Goal: Transaction & Acquisition: Purchase product/service

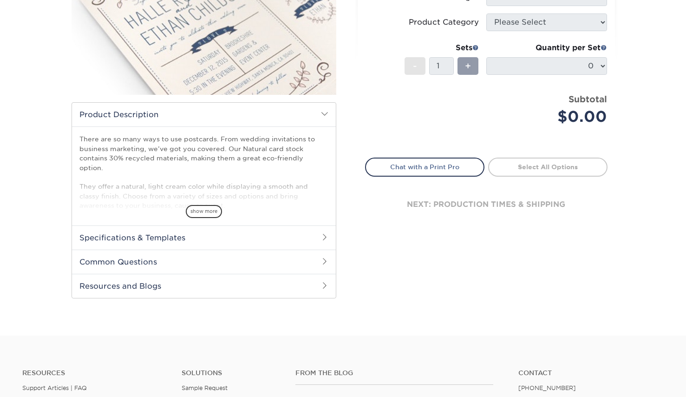
scroll to position [181, 0]
click at [211, 205] on span "show more" at bounding box center [204, 211] width 36 height 13
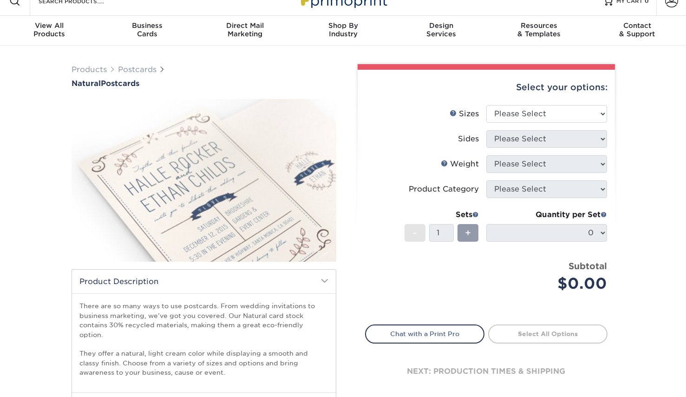
scroll to position [0, 0]
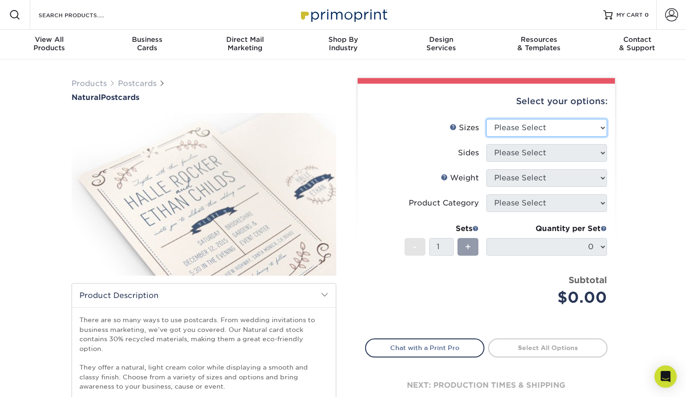
click at [567, 129] on select "Please Select 2" x 4" 2" x 6" 3.5" x 8.5" 4" x 6" 4" x 8.5" 4" x 9" 4.25" x 11"…" at bounding box center [547, 128] width 121 height 18
select select "5.50x8.50"
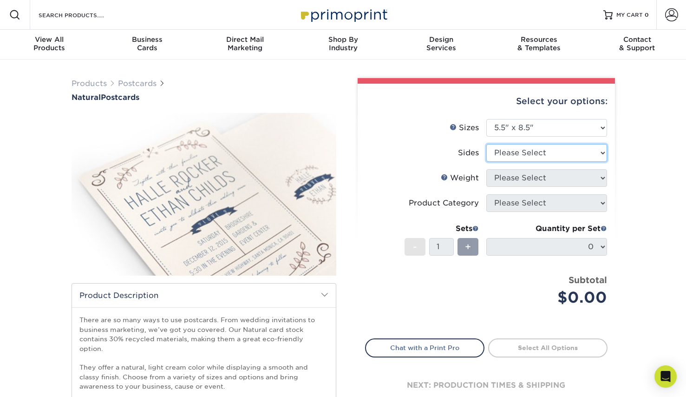
click at [551, 156] on select "Please Select Print Both Sides Print Front Only" at bounding box center [547, 153] width 121 height 18
select select "13abbda7-1d64-4f25-8bb2-c179b224825d"
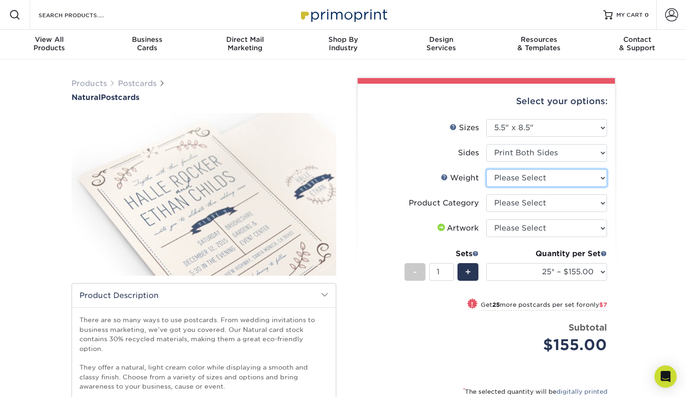
click at [543, 183] on select "Please Select 14PTNT" at bounding box center [547, 178] width 121 height 18
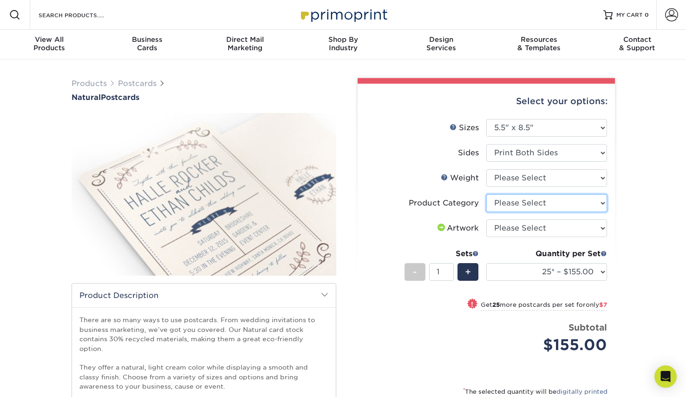
click at [577, 202] on select "Please Select Postcards" at bounding box center [547, 203] width 121 height 18
select select "9b7272e0-d6c8-4c3c-8e97-d3a1bcdab858"
click at [560, 228] on select "Please Select I will upload files I need a design - $150" at bounding box center [547, 228] width 121 height 18
select select "upload"
click at [572, 206] on select "Please Select Postcards" at bounding box center [547, 203] width 121 height 18
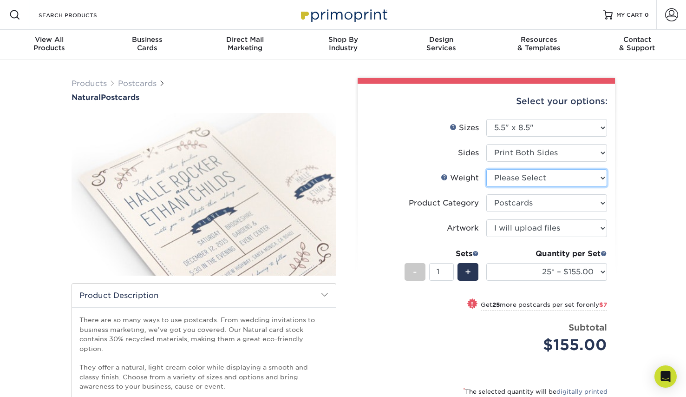
click at [574, 177] on select "Please Select 14PTNT" at bounding box center [547, 178] width 121 height 18
select select "14PTNT"
select select "-1"
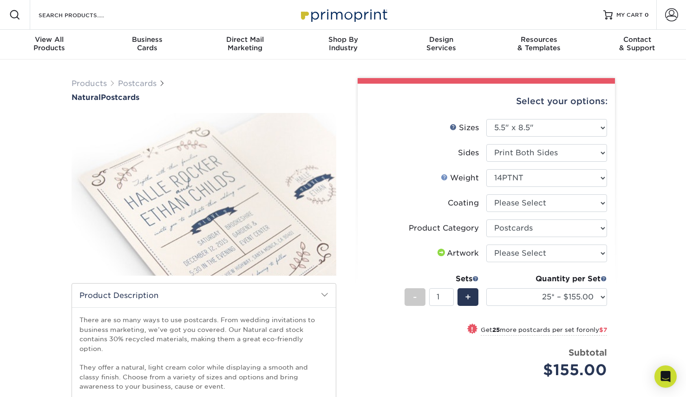
click at [447, 178] on link "Weight Help" at bounding box center [444, 176] width 7 height 7
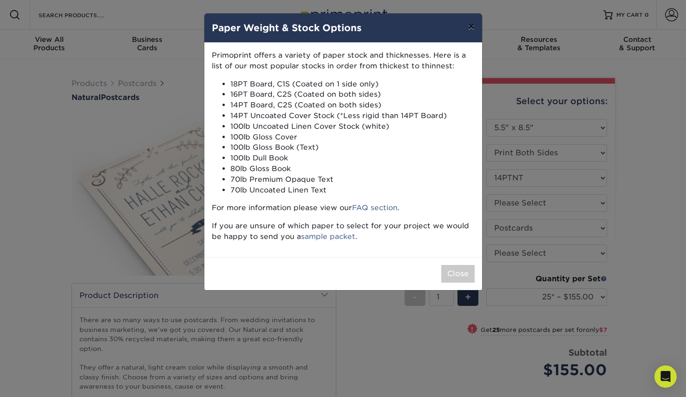
click at [473, 27] on button "×" at bounding box center [471, 26] width 21 height 26
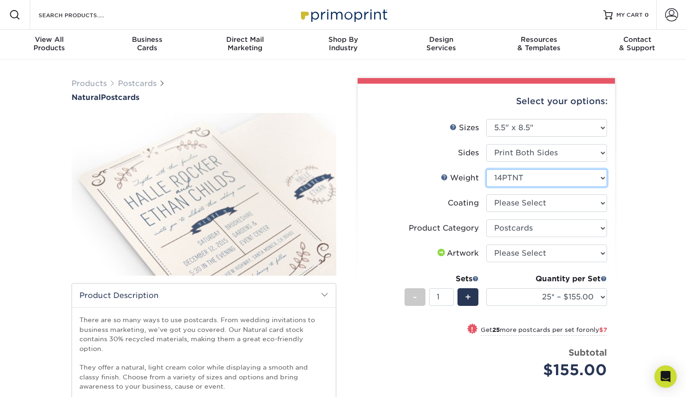
click at [522, 181] on select "Please Select 14PTNT" at bounding box center [547, 178] width 121 height 18
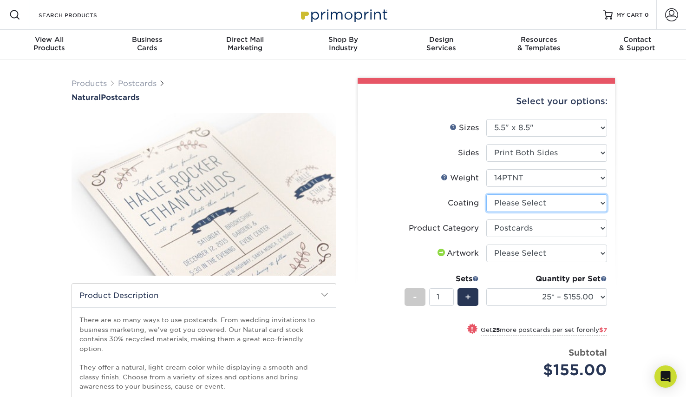
click at [522, 203] on select at bounding box center [547, 203] width 121 height 18
select select "3e7618de-abca-4bda-9f97-8b9129e913d8"
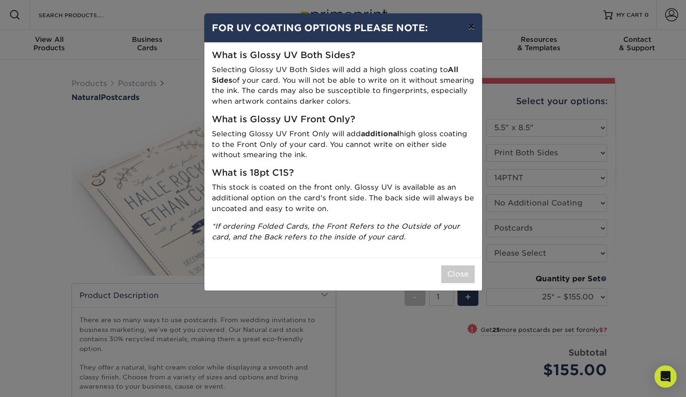
click at [469, 30] on button "×" at bounding box center [471, 26] width 21 height 26
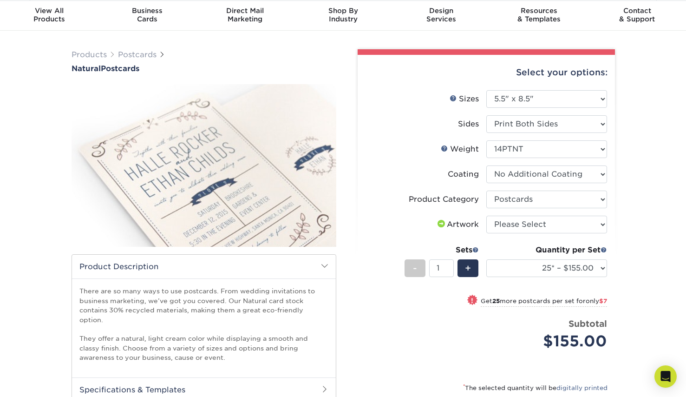
scroll to position [49, 0]
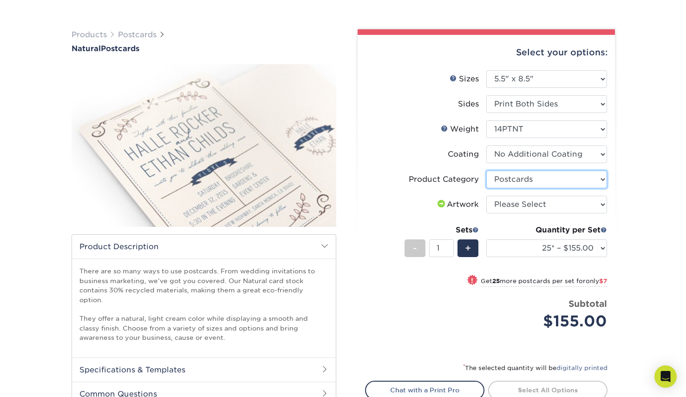
click at [512, 180] on select "Please Select Postcards" at bounding box center [547, 180] width 121 height 18
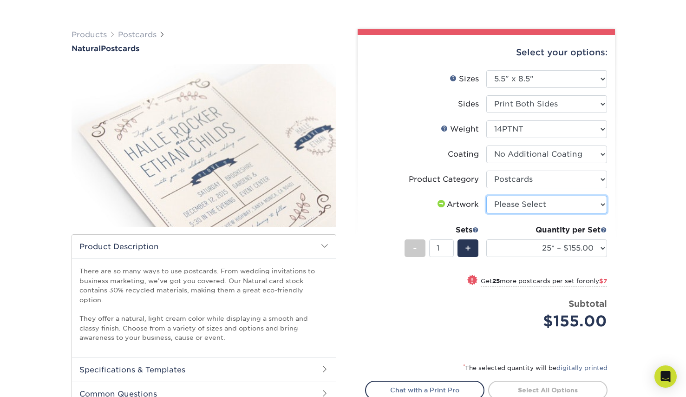
click at [513, 207] on select "Please Select I will upload files I need a design - $150" at bounding box center [547, 205] width 121 height 18
select select "upload"
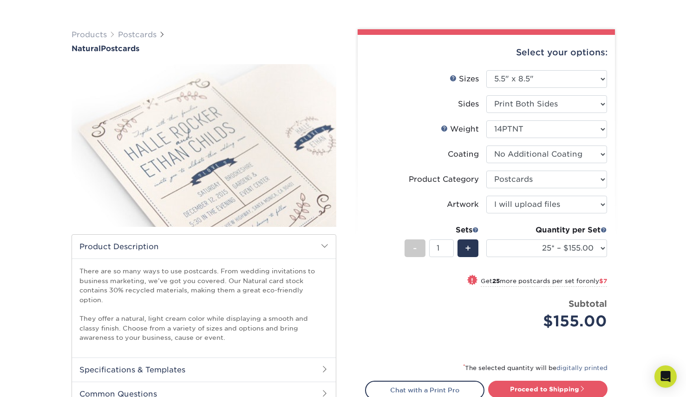
click at [437, 290] on div "! Get 25 more postcards per set for only $7" at bounding box center [487, 286] width 242 height 22
select select "50* – $162.00"
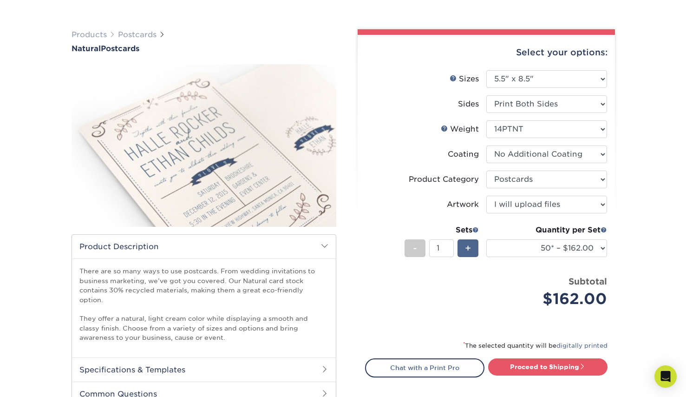
click at [464, 248] on div "+" at bounding box center [468, 248] width 21 height 18
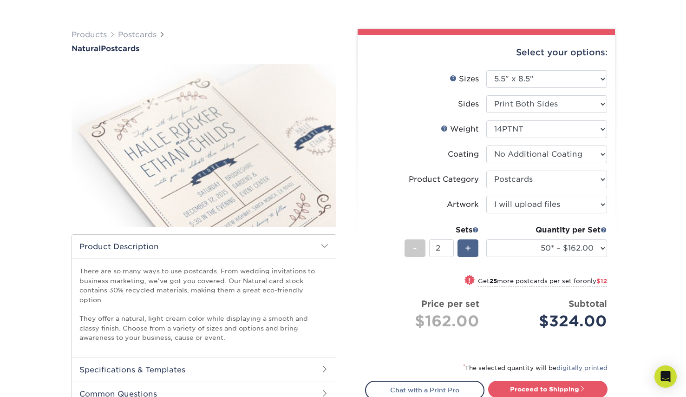
click at [464, 248] on div "+" at bounding box center [468, 248] width 21 height 18
type input "3"
click at [380, 294] on div "! Get 25 more postcards per set for only $18" at bounding box center [487, 286] width 242 height 22
select select "75* – $168.00"
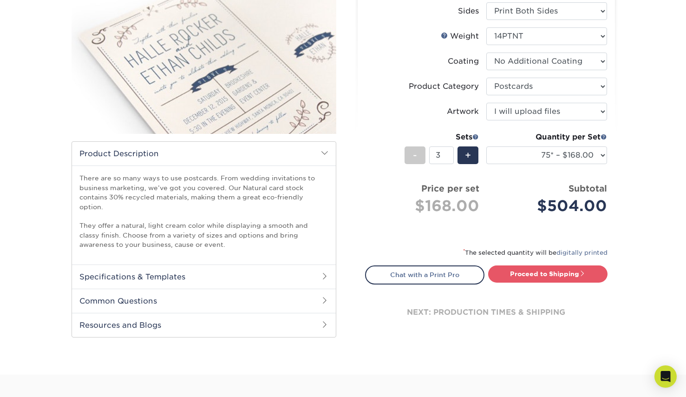
scroll to position [145, 0]
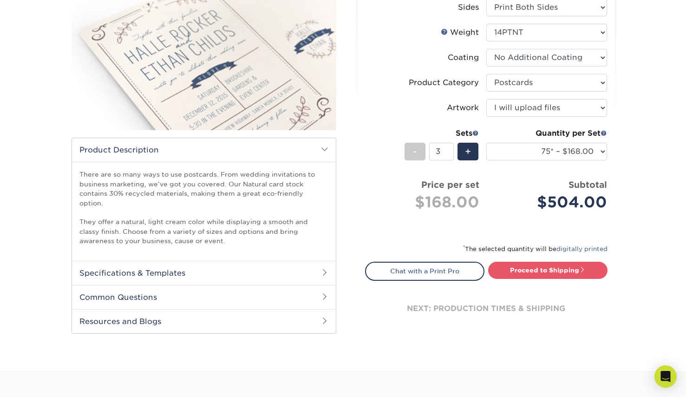
click at [259, 268] on h2 "Specifications & Templates" at bounding box center [204, 273] width 264 height 24
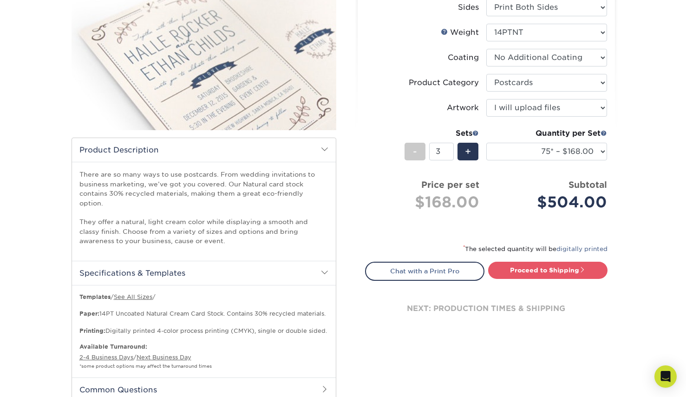
click at [376, 171] on li "Sets - 3 + Quantity per Set 25* – $155.00 50* – $162.00 75* – $168.00 100* – $1…" at bounding box center [487, 151] width 242 height 54
click at [411, 153] on div "-" at bounding box center [415, 152] width 21 height 18
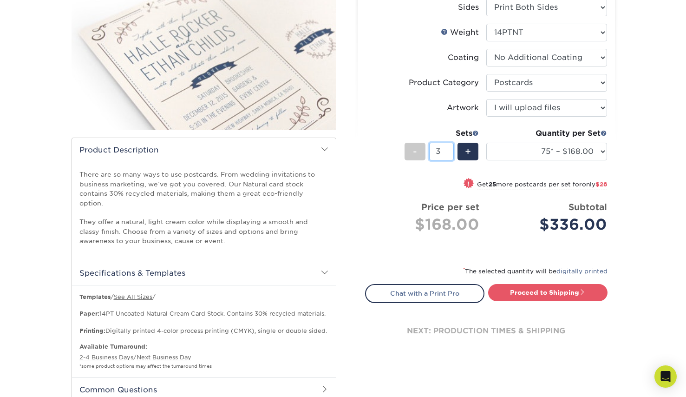
click at [450, 149] on input "3" at bounding box center [441, 152] width 25 height 18
click at [450, 154] on input "2" at bounding box center [441, 152] width 25 height 18
click at [450, 154] on input "1" at bounding box center [441, 152] width 25 height 18
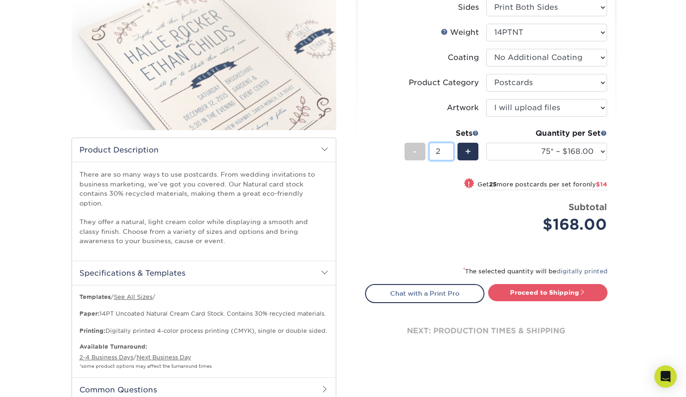
click at [450, 149] on input "2" at bounding box center [441, 152] width 25 height 18
type input "3"
click at [450, 149] on input "3" at bounding box center [441, 152] width 25 height 18
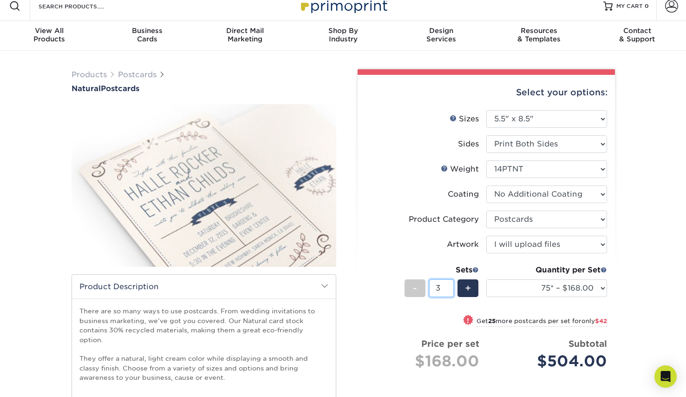
scroll to position [0, 0]
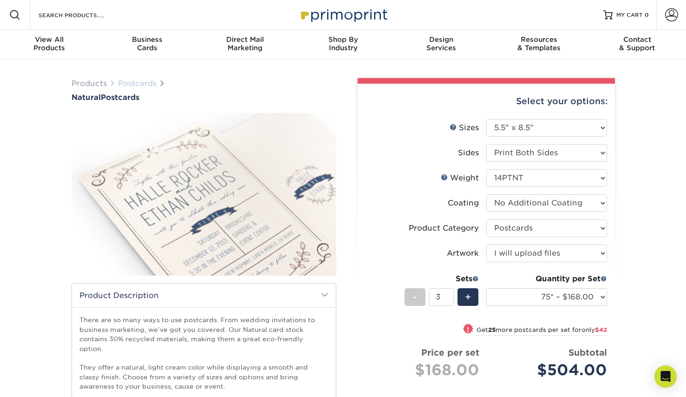
click at [144, 80] on link "Postcards" at bounding box center [137, 83] width 39 height 9
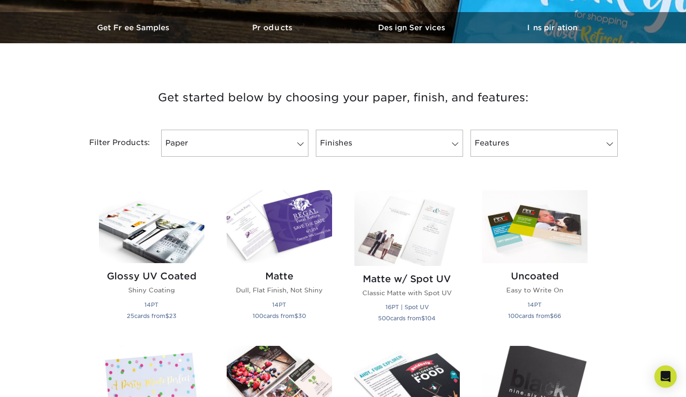
scroll to position [282, 0]
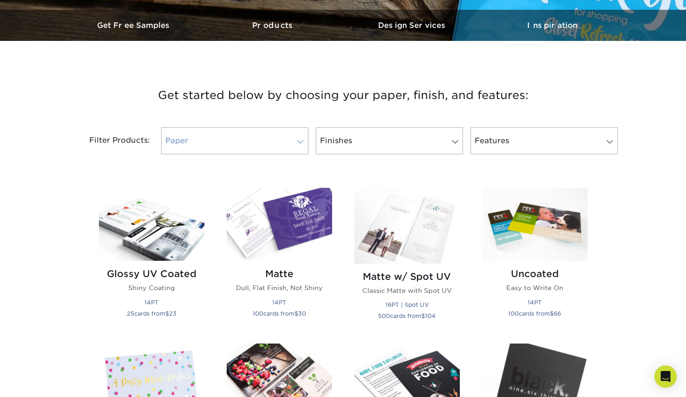
click at [222, 143] on link "Paper" at bounding box center [234, 140] width 147 height 27
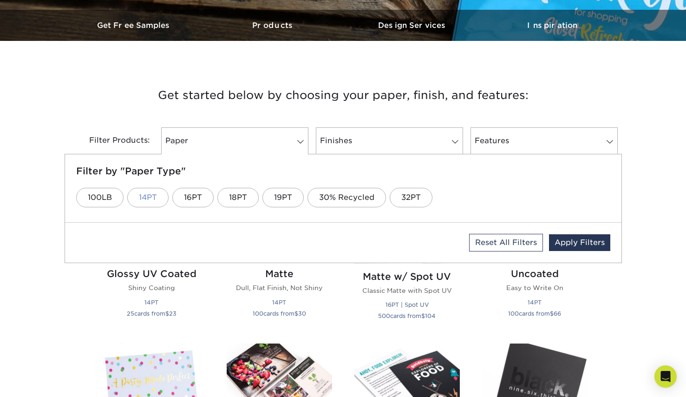
click at [144, 197] on link "14PT" at bounding box center [147, 198] width 41 height 20
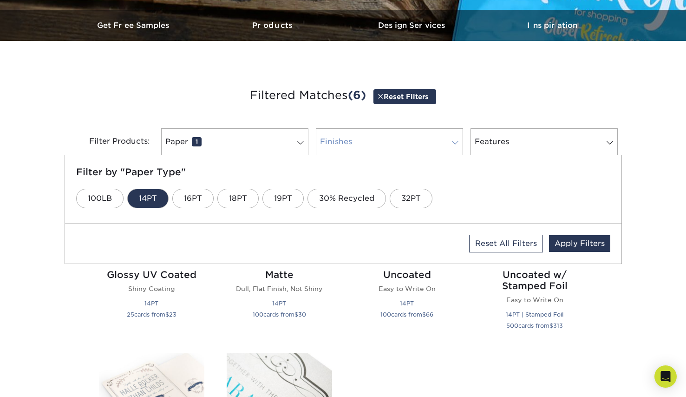
click at [356, 144] on link "Finishes 0" at bounding box center [389, 141] width 147 height 27
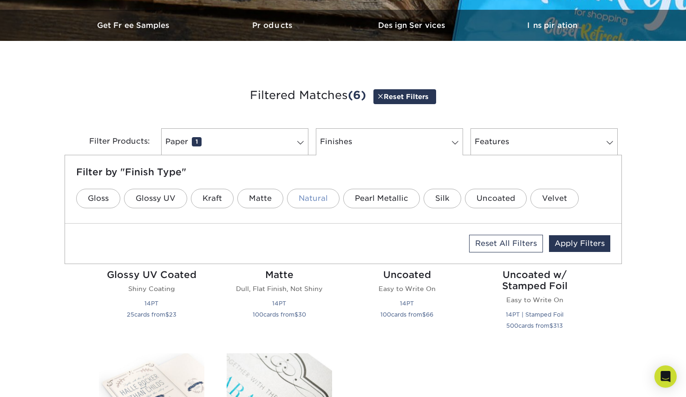
click at [322, 204] on link "Natural" at bounding box center [313, 199] width 53 height 20
click at [483, 195] on link "Uncoated" at bounding box center [496, 199] width 62 height 20
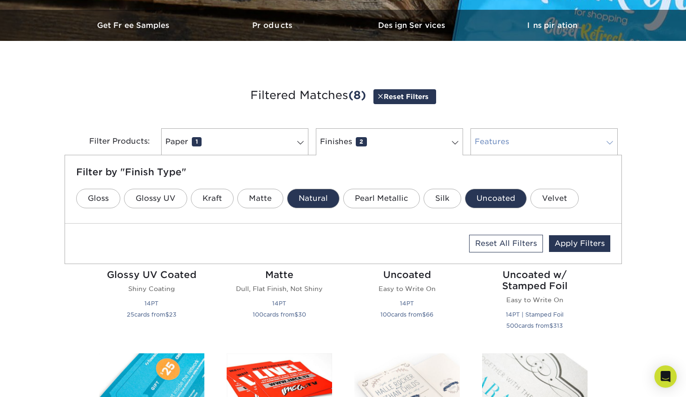
click at [515, 139] on link "Features 0" at bounding box center [544, 141] width 147 height 27
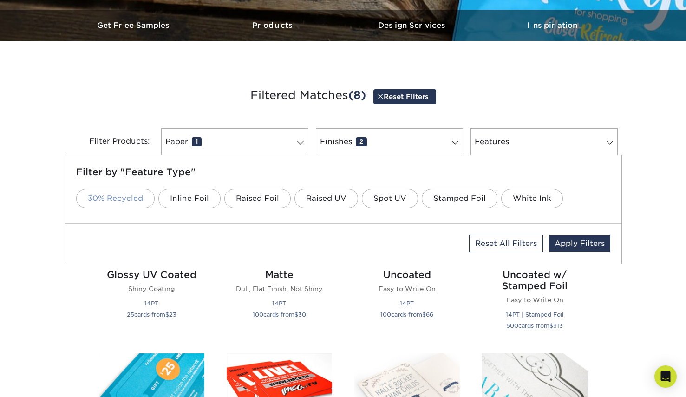
click at [138, 194] on link "30% Recycled" at bounding box center [115, 199] width 79 height 20
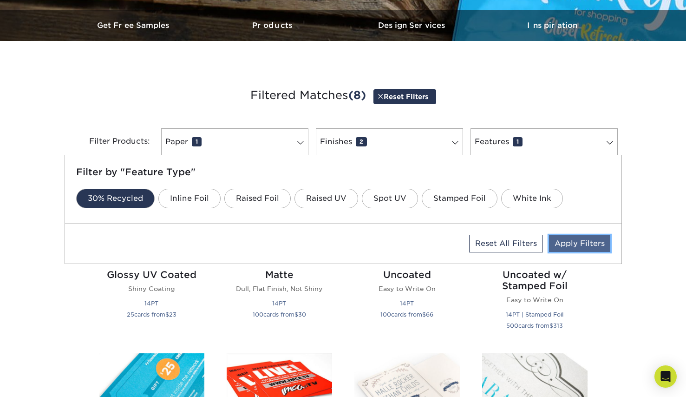
click at [567, 244] on link "Apply Filters" at bounding box center [579, 243] width 61 height 17
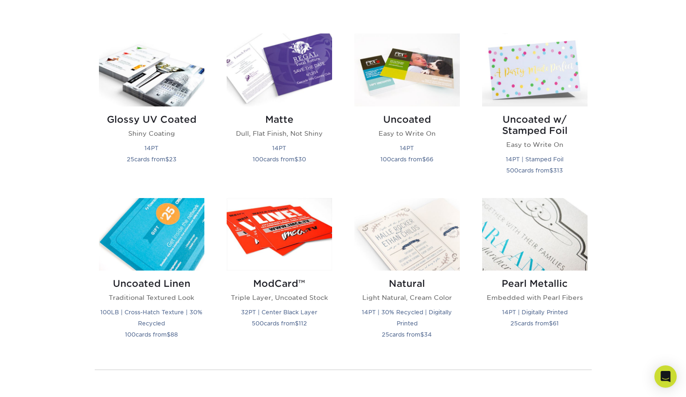
scroll to position [438, 0]
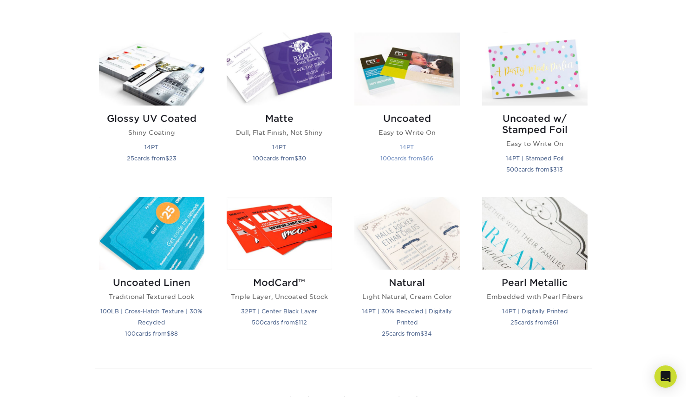
click at [407, 113] on h2 "Uncoated" at bounding box center [407, 118] width 105 height 11
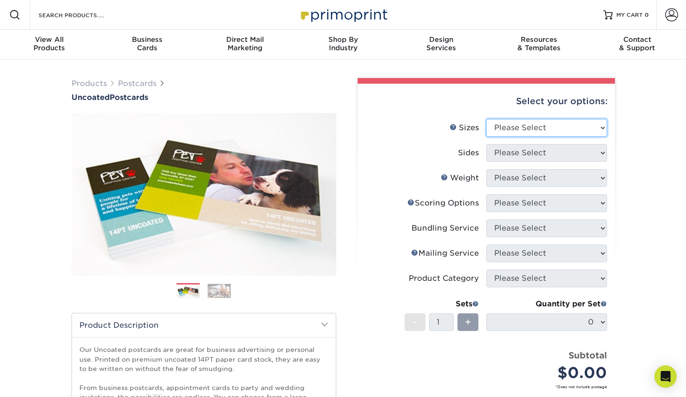
click at [513, 132] on select "Please Select 1.5" x 7" 2" x 8" 2.12" x 5.5" 2.75" x 4.25" 2.75" x 8.5" 3" x 4"…" at bounding box center [547, 128] width 121 height 18
select select "5.50x8.50"
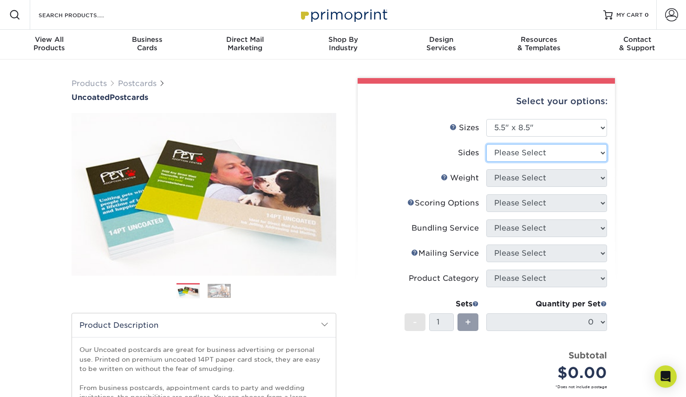
click at [550, 155] on select "Please Select Print Both Sides Print Front Only" at bounding box center [547, 153] width 121 height 18
select select "13abbda7-1d64-4f25-8bb2-c179b224825d"
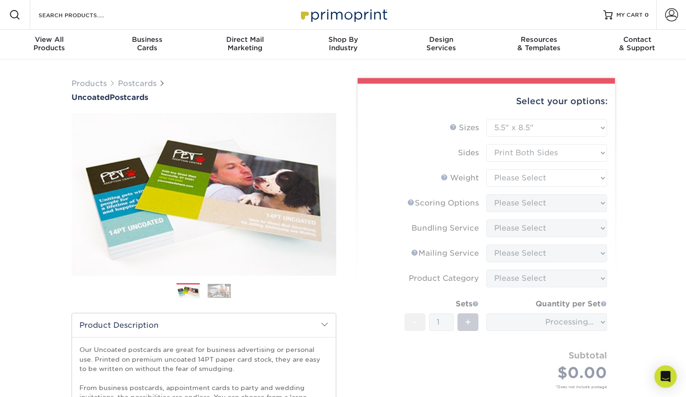
click at [540, 179] on form "Sizes Help Sizes Please Select 1.5" x 7" 2" x 8" 2.12" x 5.5" 2.75" x 4.25" 2.7…" at bounding box center [486, 264] width 243 height 291
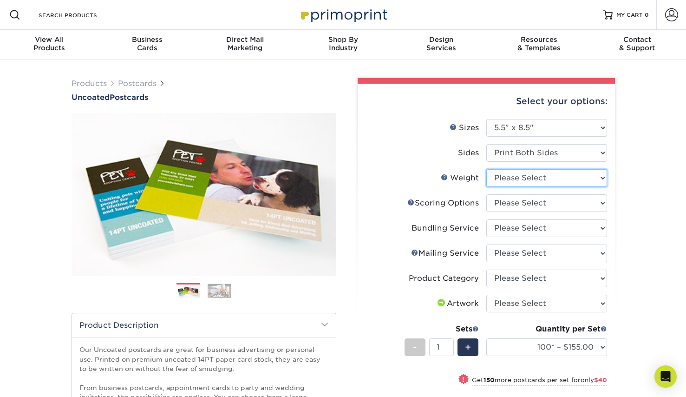
click at [544, 181] on select "Please Select 14PT Uncoated" at bounding box center [547, 178] width 121 height 18
select select "14PT Uncoated"
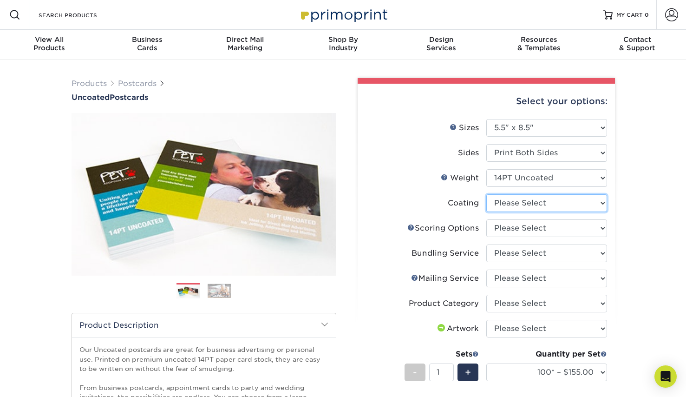
click at [540, 202] on select at bounding box center [547, 203] width 121 height 18
select select "3e7618de-abca-4bda-9f97-8b9129e913d8"
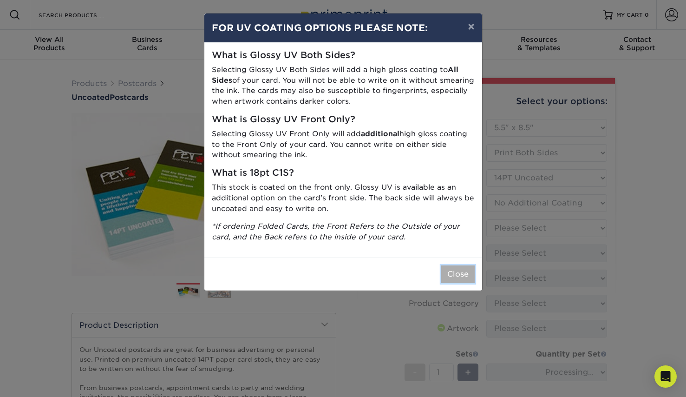
click at [456, 270] on button "Close" at bounding box center [458, 274] width 33 height 18
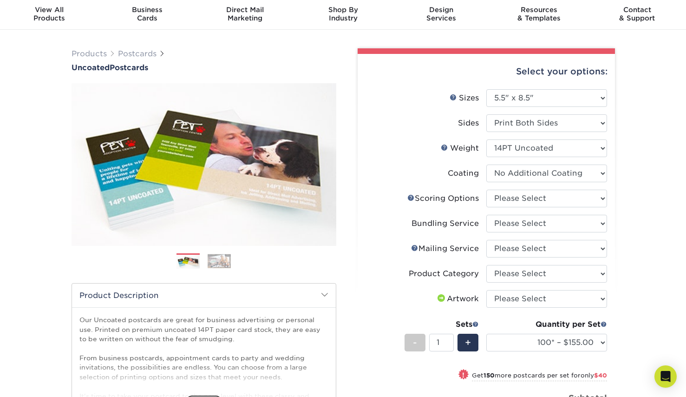
scroll to position [40, 0]
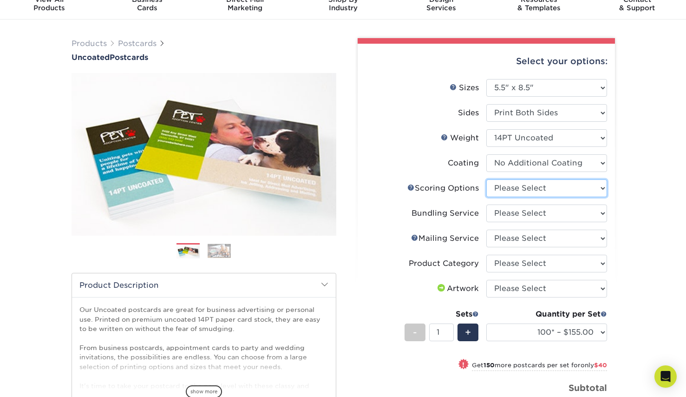
click at [541, 191] on select "Please Select No Scoring One Score Score in Half Two Scores" at bounding box center [547, 188] width 121 height 18
select select "16ebe401-5398-422d-8cb0-f3adbb82deb5"
click at [554, 217] on select "Please Select No Bundling Services Yes, Bundles of 50 (+2 Days) Yes, Bundles of…" at bounding box center [547, 213] width 121 height 18
select select "58689abb-25c0-461c-a4c3-a80b627d6649"
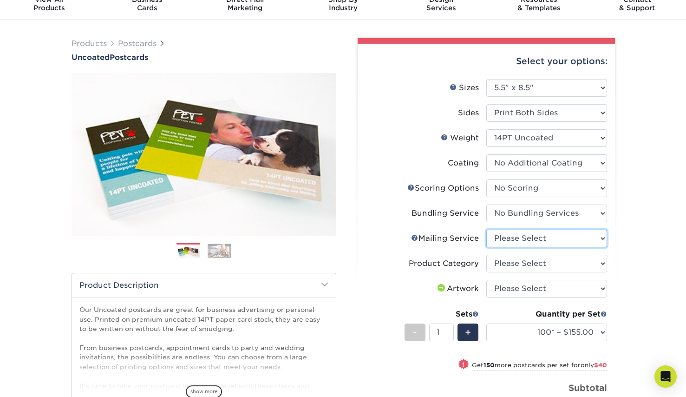
click at [556, 237] on select "Please Select No Direct Mailing Service No, I will mail/stamp/imprint Direct Ma…" at bounding box center [547, 239] width 121 height 18
select select "934e270e-9523-48b9-93c7-78b0896e16a6"
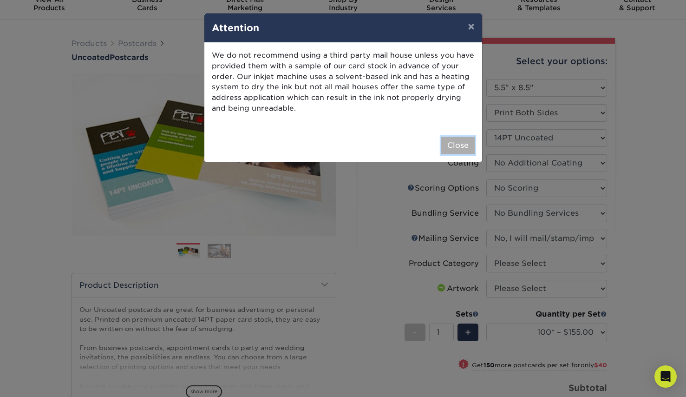
click at [449, 142] on button "Close" at bounding box center [458, 146] width 33 height 18
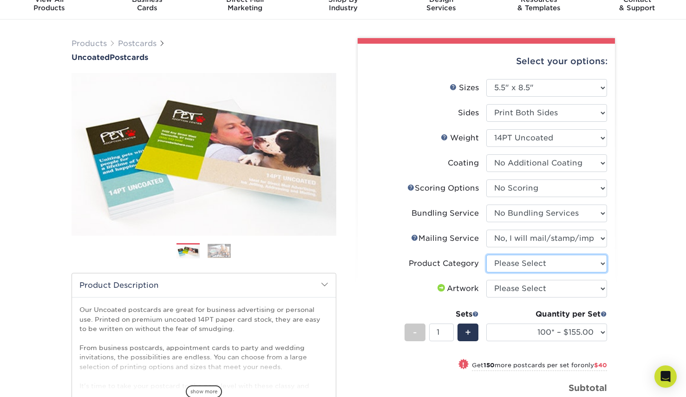
click at [567, 265] on select "Please Select Postcards" at bounding box center [547, 264] width 121 height 18
select select "9b7272e0-d6c8-4c3c-8e97-d3a1bcdab858"
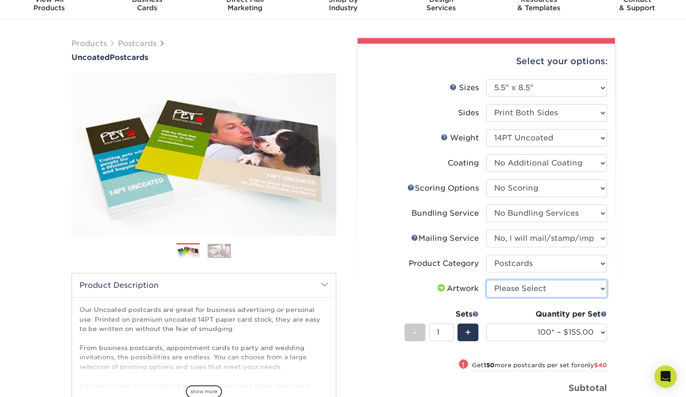
click at [559, 291] on select "Please Select I will upload files I need a design - $150" at bounding box center [547, 289] width 121 height 18
select select "upload"
click at [639, 280] on div "Products Postcards Uncoated Postcards Next" at bounding box center [343, 300] width 686 height 561
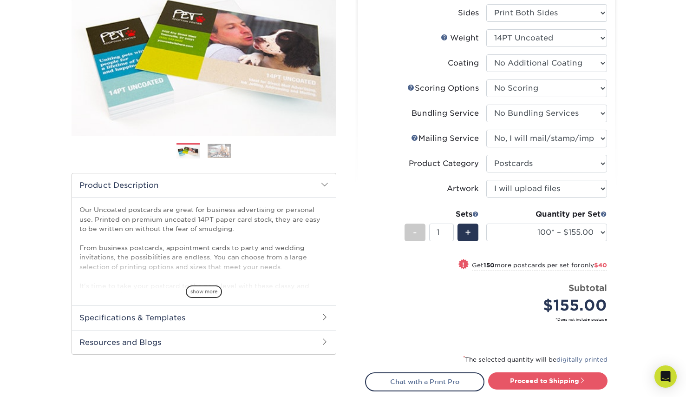
scroll to position [143, 0]
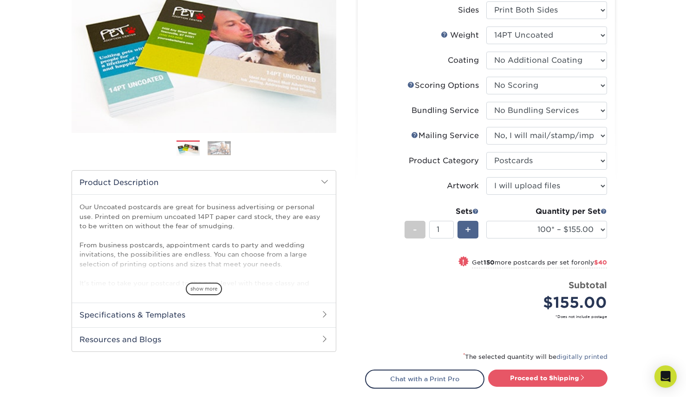
click at [468, 223] on span "+" at bounding box center [468, 230] width 6 height 14
click at [416, 230] on span "-" at bounding box center [415, 230] width 4 height 14
type input "1"
click at [379, 296] on div "$155.00" at bounding box center [426, 302] width 107 height 22
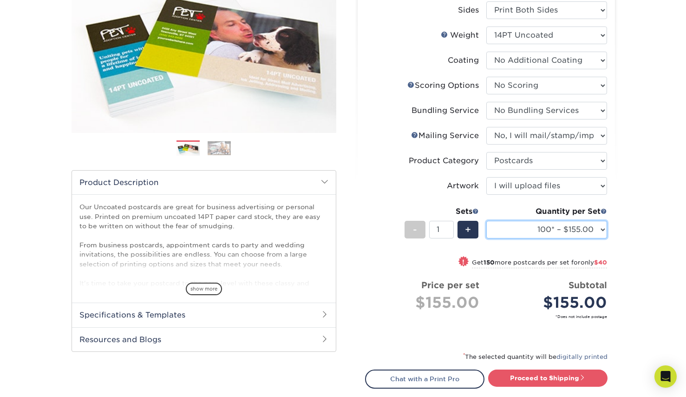
click at [525, 227] on select "100* – $155.00 250* – $195.00 500 – $214.00 750 – $247.00 1000 – $280.00 1500 –…" at bounding box center [547, 230] width 121 height 18
select select "250* – $195.00"
click at [184, 290] on div "show more" at bounding box center [203, 272] width 249 height 45
click at [198, 291] on span "show more" at bounding box center [204, 289] width 36 height 13
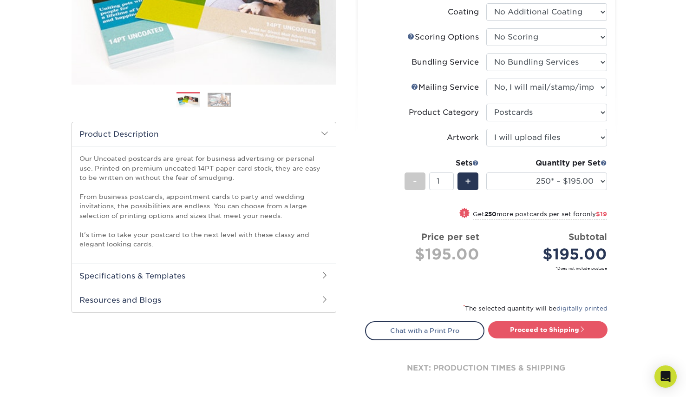
scroll to position [212, 0]
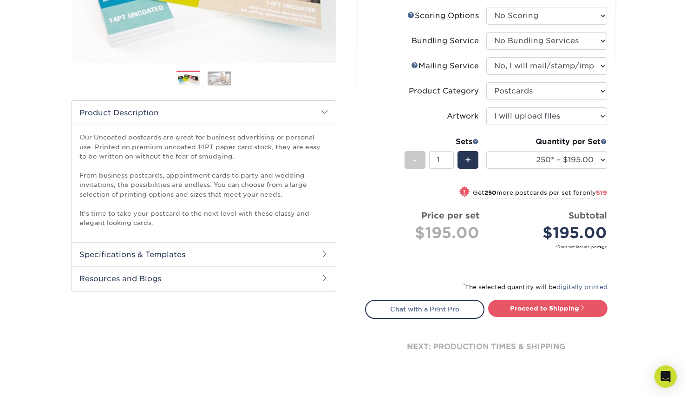
click at [219, 240] on div "Our Uncoated postcards are great for business advertising or personal use. Prin…" at bounding box center [204, 184] width 264 height 118
click at [216, 254] on h2 "Specifications & Templates" at bounding box center [204, 254] width 264 height 24
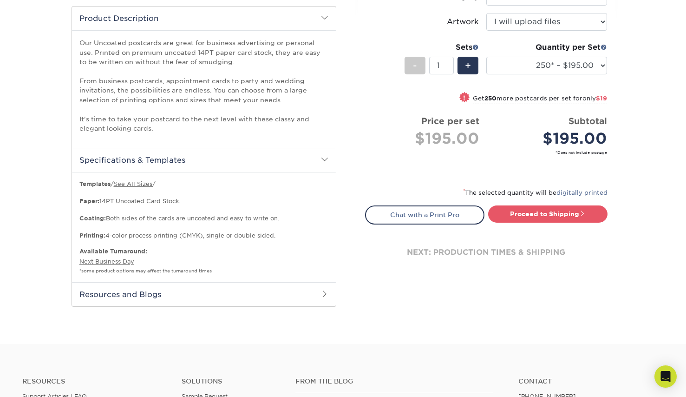
scroll to position [308, 0]
click at [221, 296] on h2 "Resources and Blogs" at bounding box center [204, 293] width 264 height 24
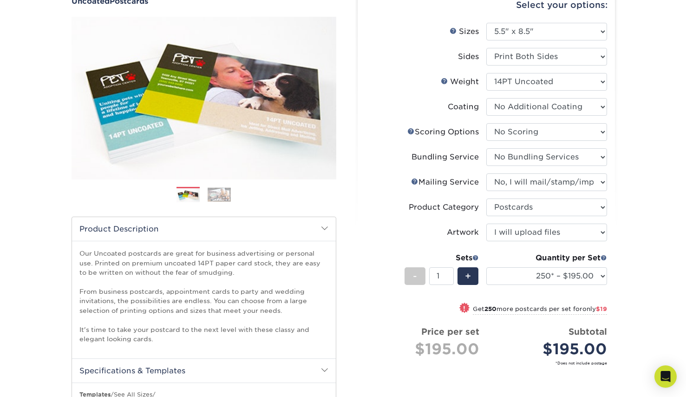
scroll to position [0, 0]
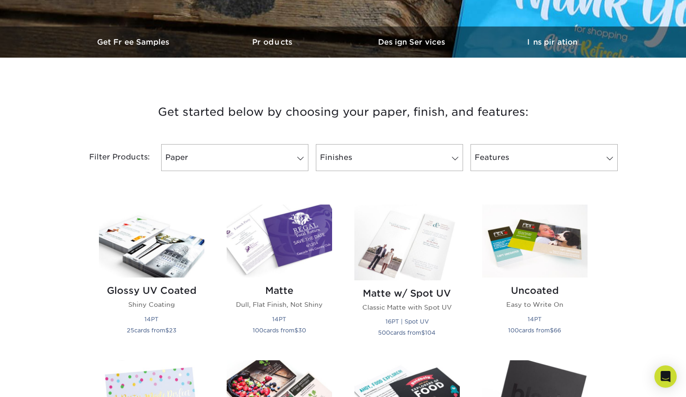
scroll to position [266, 0]
click at [526, 152] on link "Features" at bounding box center [544, 157] width 147 height 27
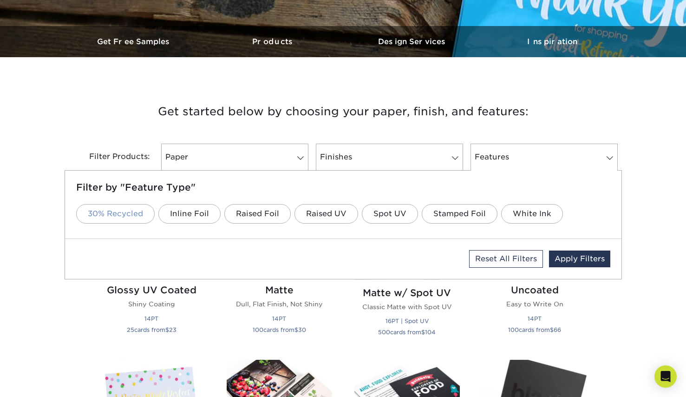
click at [102, 217] on link "30% Recycled" at bounding box center [115, 214] width 79 height 20
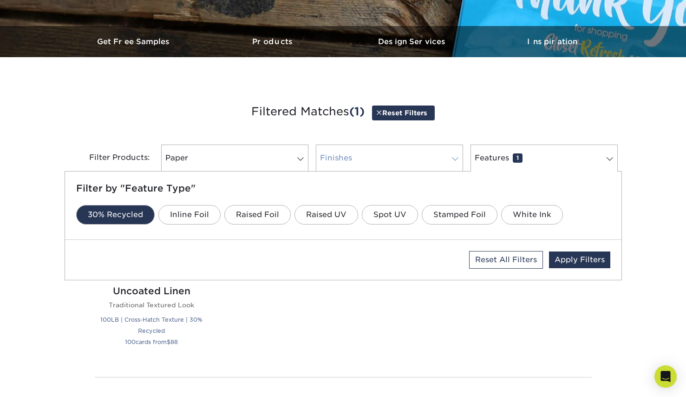
click at [351, 158] on link "Finishes 0" at bounding box center [389, 158] width 147 height 27
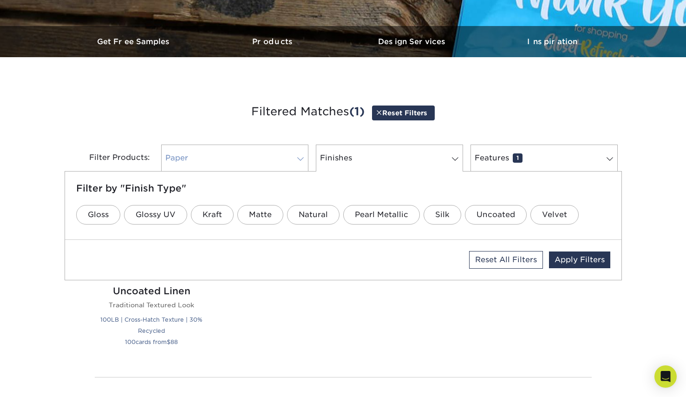
click at [266, 156] on link "Paper 0" at bounding box center [234, 158] width 147 height 27
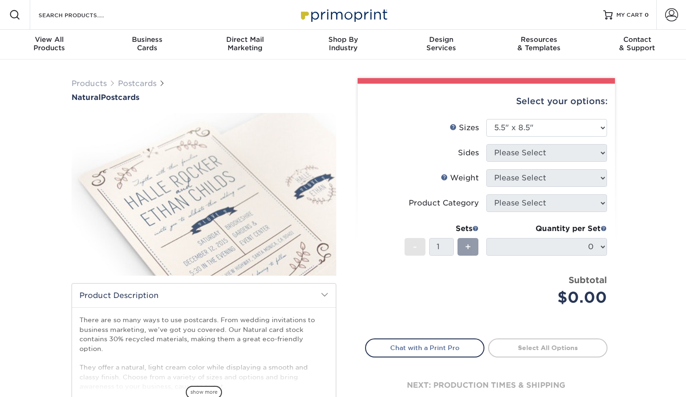
select select "5.50x8.50"
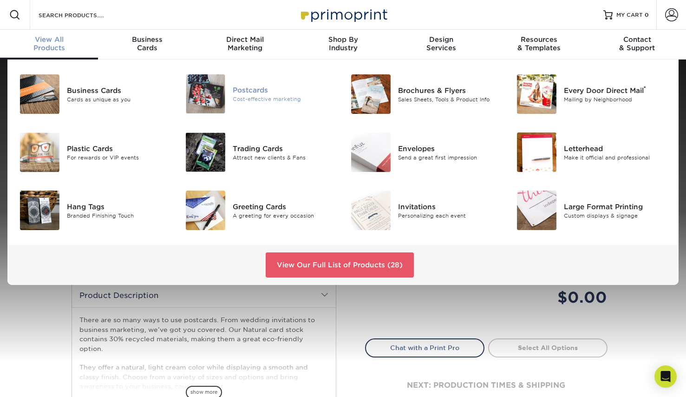
click at [211, 81] on img at bounding box center [206, 93] width 40 height 39
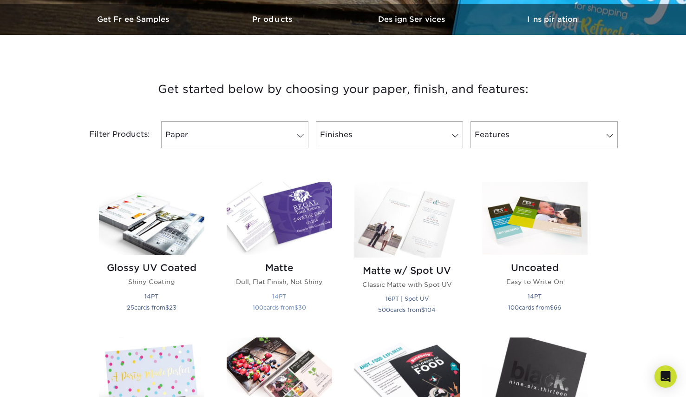
scroll to position [292, 0]
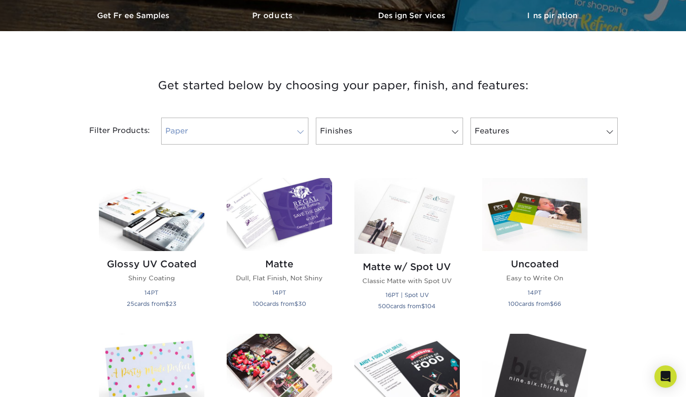
click at [254, 123] on link "Paper" at bounding box center [234, 131] width 147 height 27
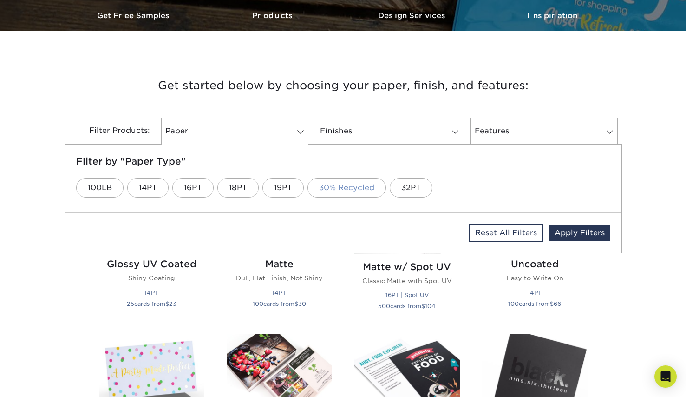
click at [344, 188] on link "30% Recycled" at bounding box center [347, 188] width 79 height 20
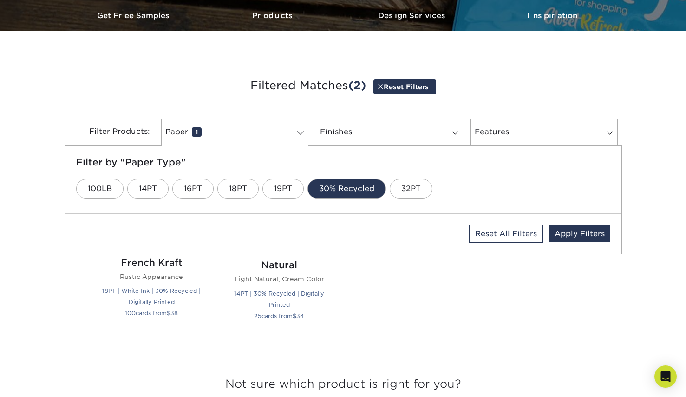
click at [370, 311] on div "Glossy UV Coated Shiny Coating 14PT 25 cards from $ 23 Matte Dull, Flat Finish,…" at bounding box center [343, 255] width 511 height 175
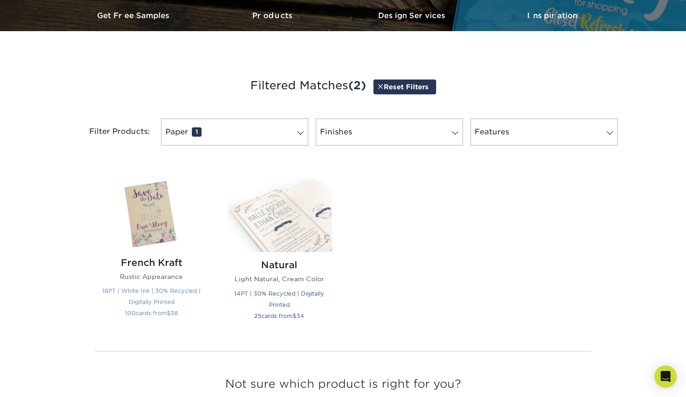
click at [142, 216] on img at bounding box center [151, 214] width 105 height 70
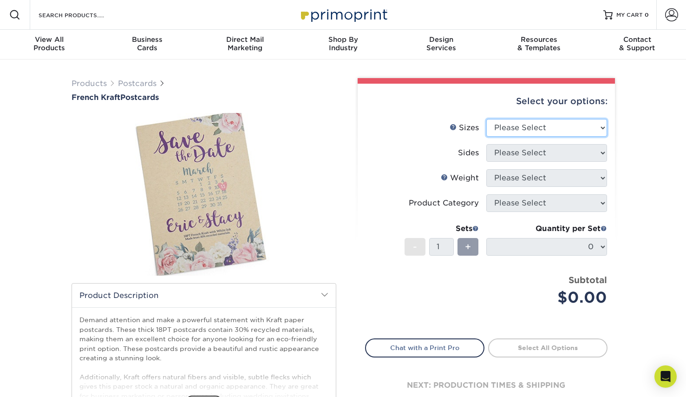
click at [543, 129] on select "Please Select 2" x 6" 2" x 8" 3.5" x 3.5" 3.5" x 4" 3.5" x 8.5" 3.67" x 8.5" 4"…" at bounding box center [547, 128] width 121 height 18
select select "5.50x8.50"
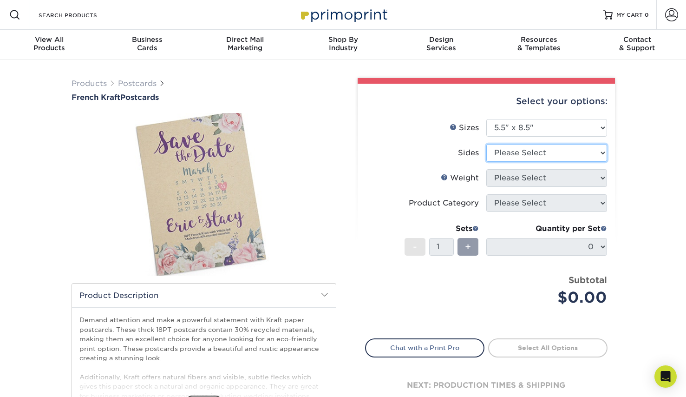
click at [549, 151] on select "Please Select Print Both Sides Print Both Sides - White Mask Back Only Print Bo…" at bounding box center [547, 153] width 121 height 18
select select "13abbda7-1d64-4f25-8bb2-c179b224825d"
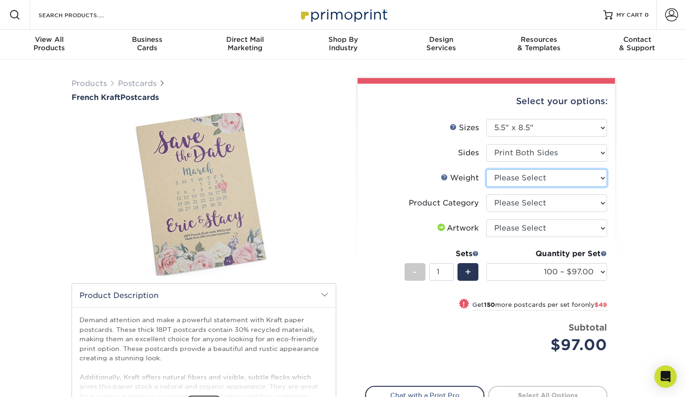
click at [541, 181] on select "Please Select 18PTUCKRAFT" at bounding box center [547, 178] width 121 height 18
select select "18PTUCKRAFT"
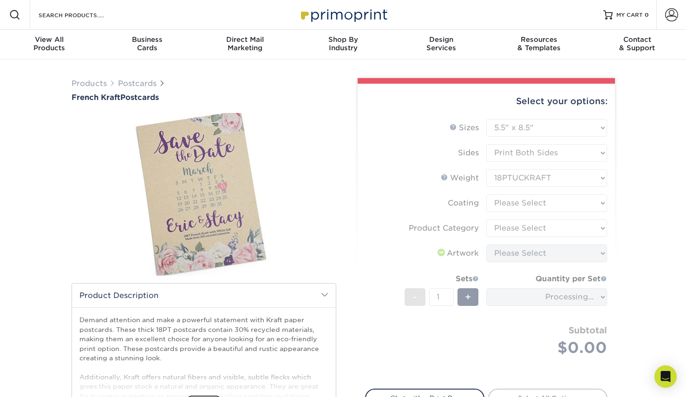
click at [542, 204] on form "Sizes Help Sizes Please Select 2" x 6" 2" x 8" 3.5" x 3.5" 3.5" x 4" 3.5" x 8.5…" at bounding box center [486, 248] width 243 height 259
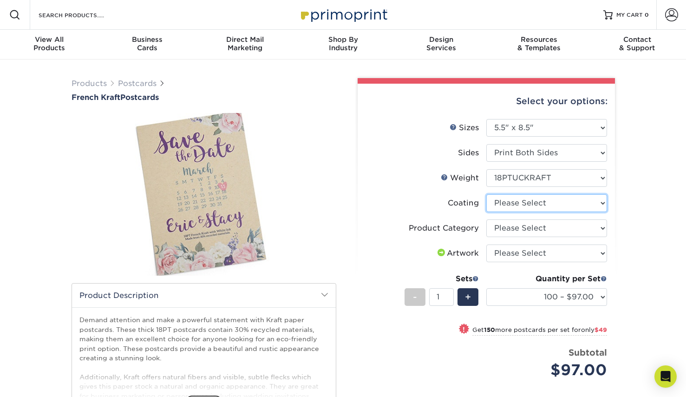
click at [542, 204] on select at bounding box center [547, 203] width 121 height 18
select select "3e7618de-abca-4bda-9f97-8b9129e913d8"
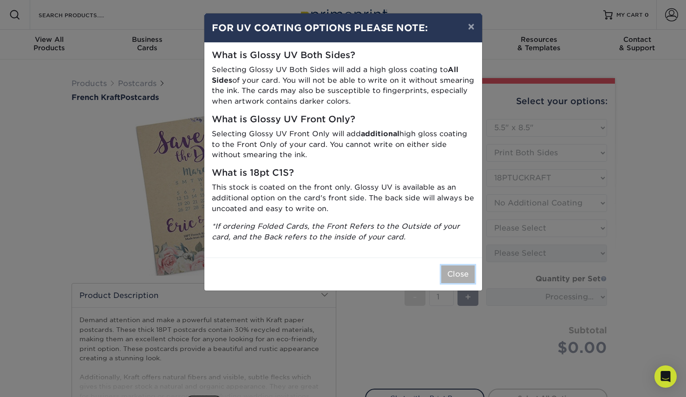
click at [458, 273] on button "Close" at bounding box center [458, 274] width 33 height 18
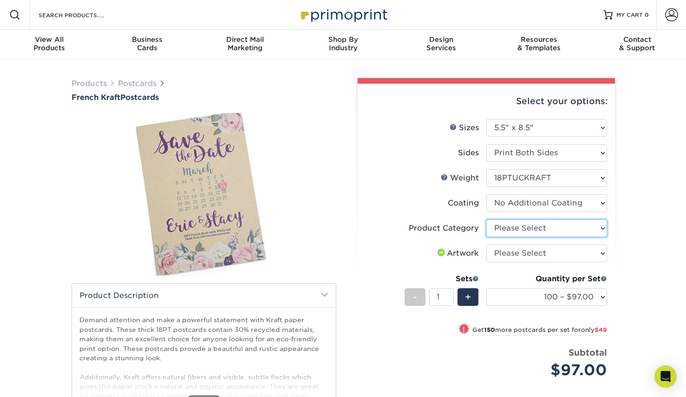
click at [540, 233] on select "Please Select Postcards" at bounding box center [547, 228] width 121 height 18
select select "9b7272e0-d6c8-4c3c-8e97-d3a1bcdab858"
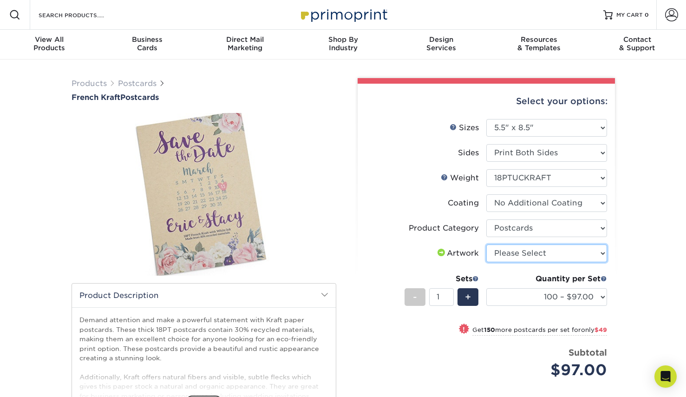
click at [540, 255] on select "Please Select I will upload files I need a design - $150" at bounding box center [547, 253] width 121 height 18
select select "upload"
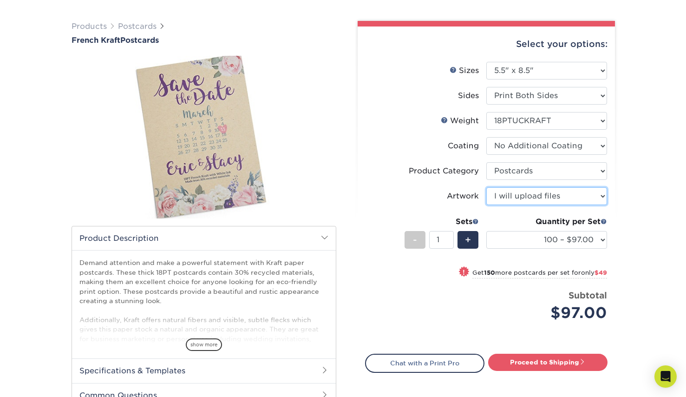
scroll to position [67, 0]
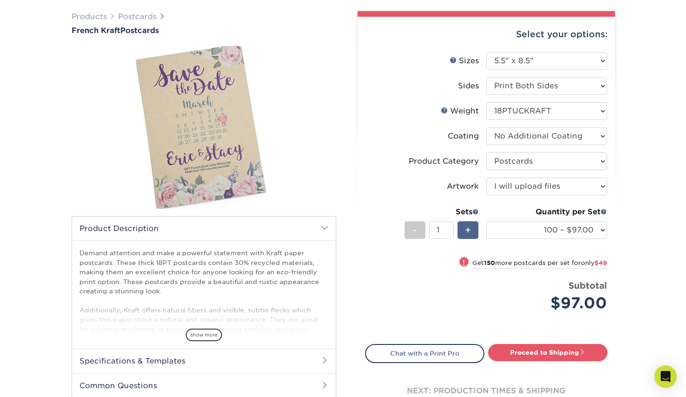
click at [467, 230] on span "+" at bounding box center [468, 230] width 6 height 14
type input "2"
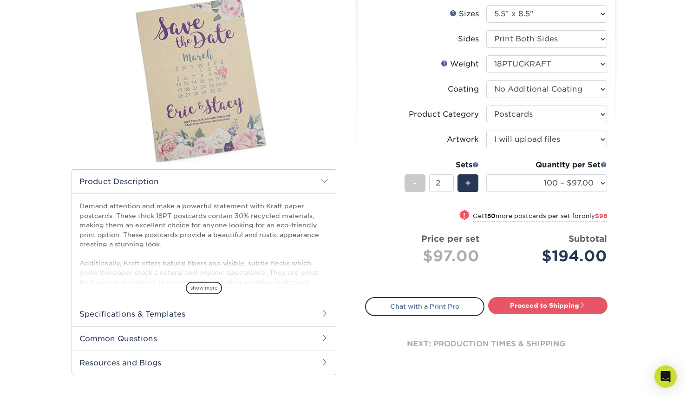
scroll to position [129, 0]
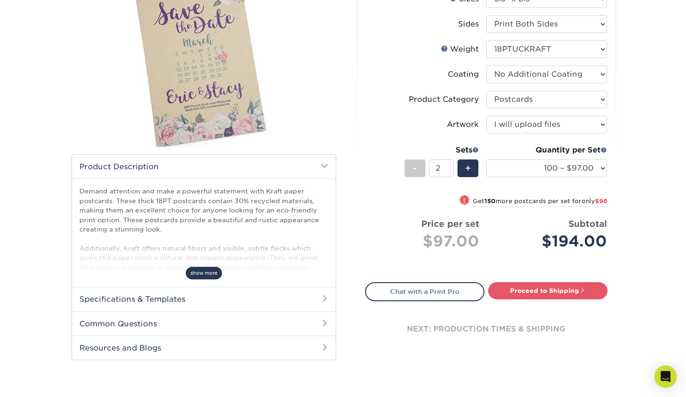
click at [200, 273] on span "show more" at bounding box center [204, 273] width 36 height 13
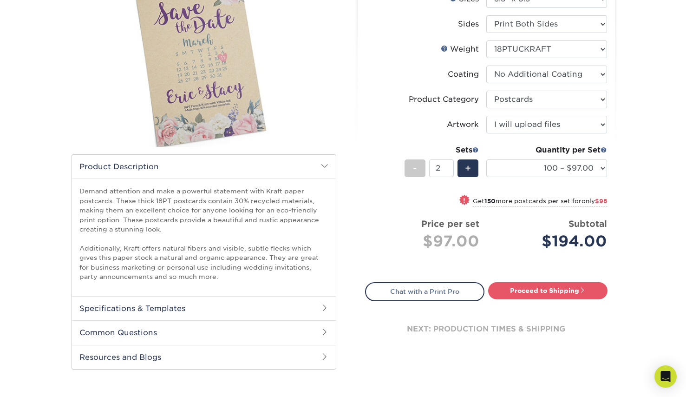
scroll to position [0, 0]
